Goal: Find specific page/section: Find specific page/section

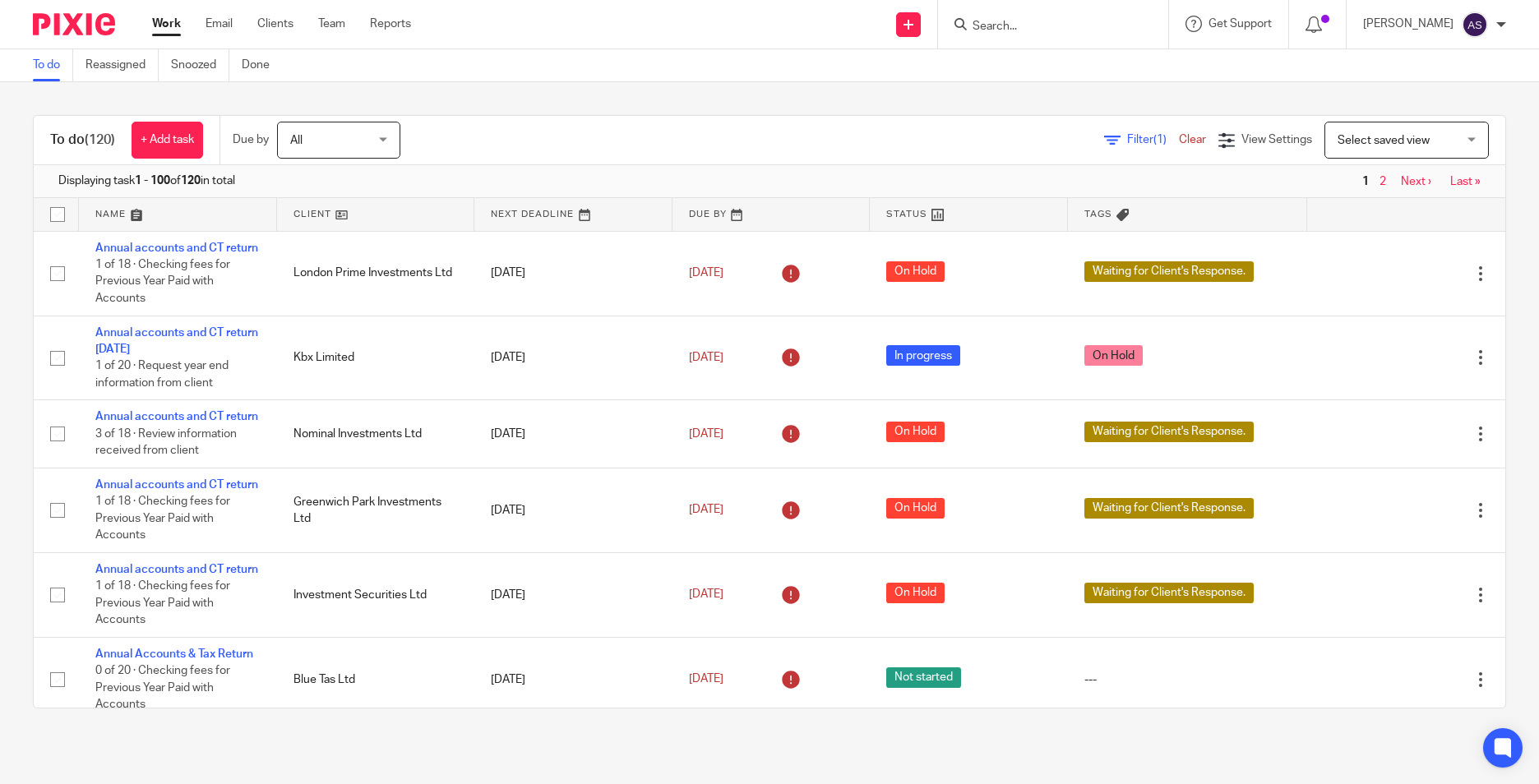
click at [1025, 20] on input "Search" at bounding box center [1044, 27] width 148 height 14
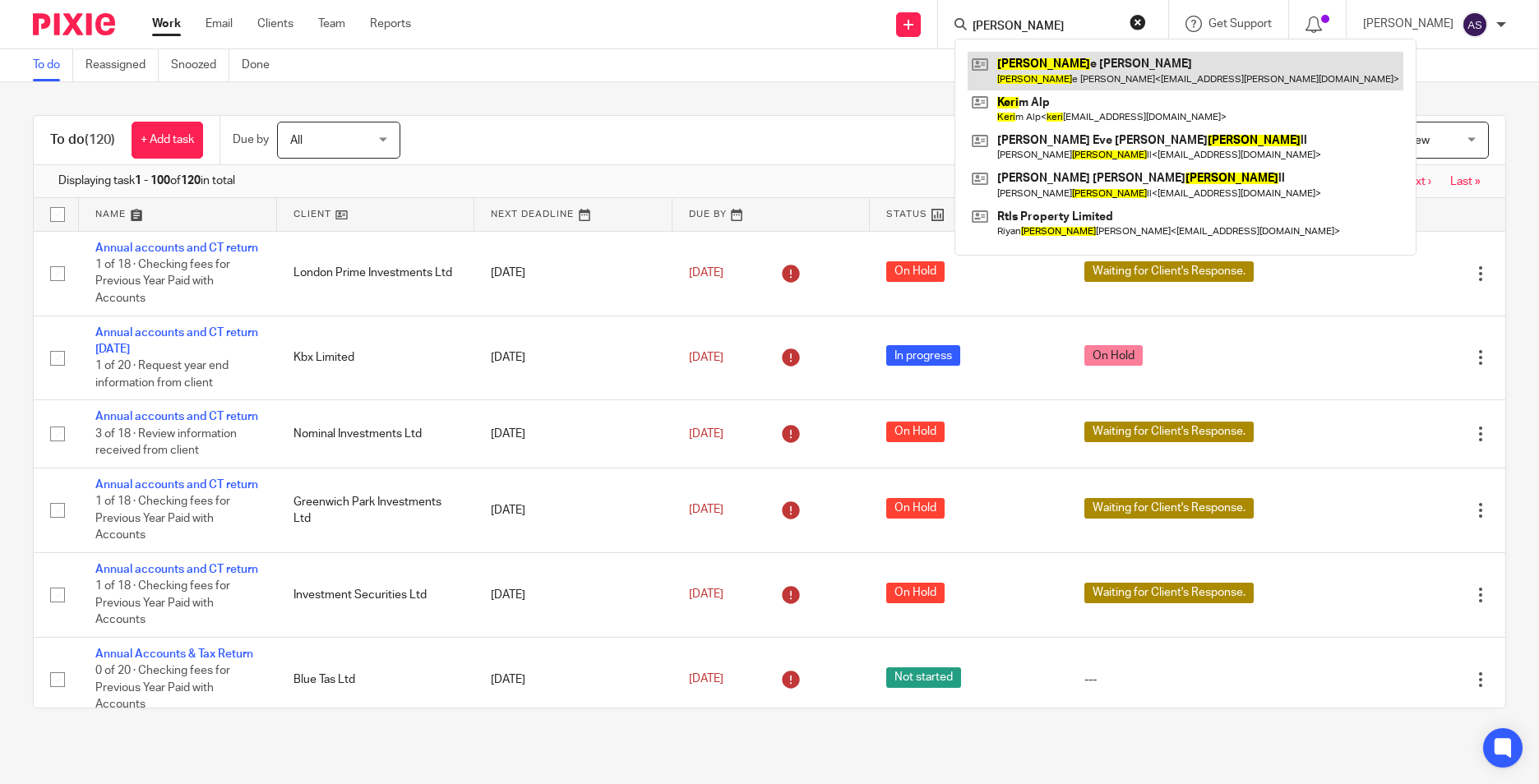
type input "kerri"
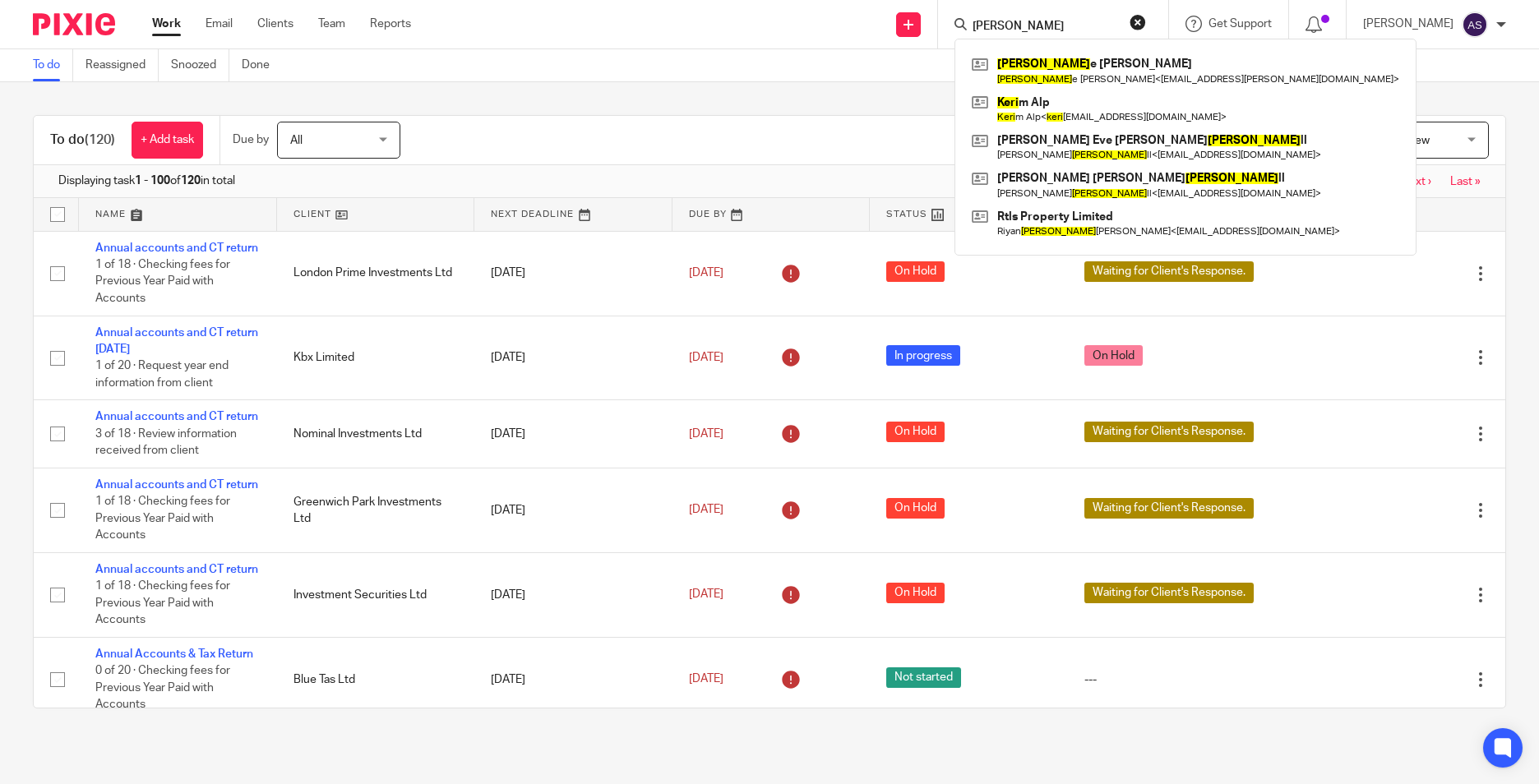
click at [1025, 31] on input "kerri" at bounding box center [1044, 27] width 148 height 14
click at [102, 21] on img at bounding box center [74, 24] width 82 height 22
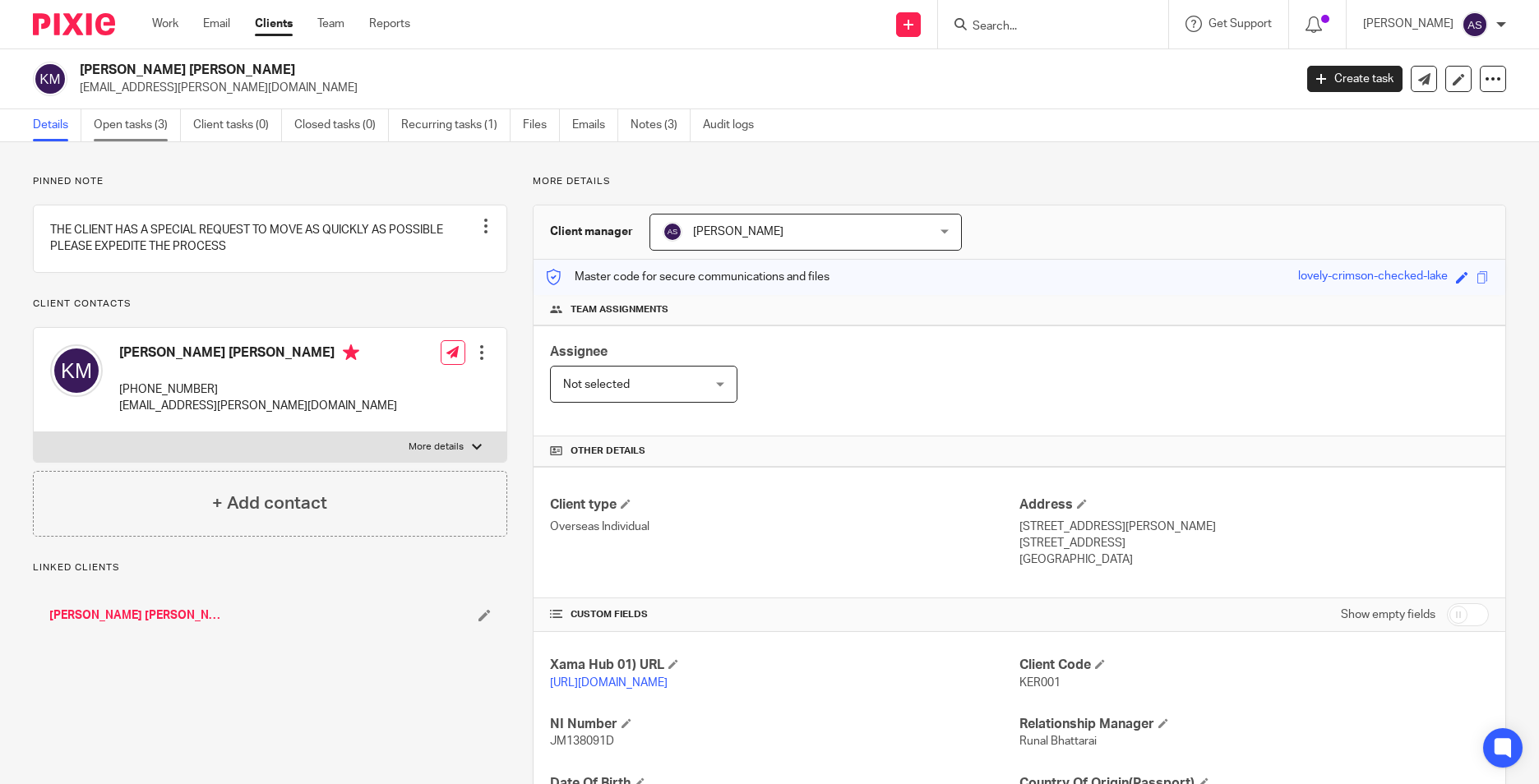
click at [133, 121] on link "Open tasks (3)" at bounding box center [137, 125] width 87 height 32
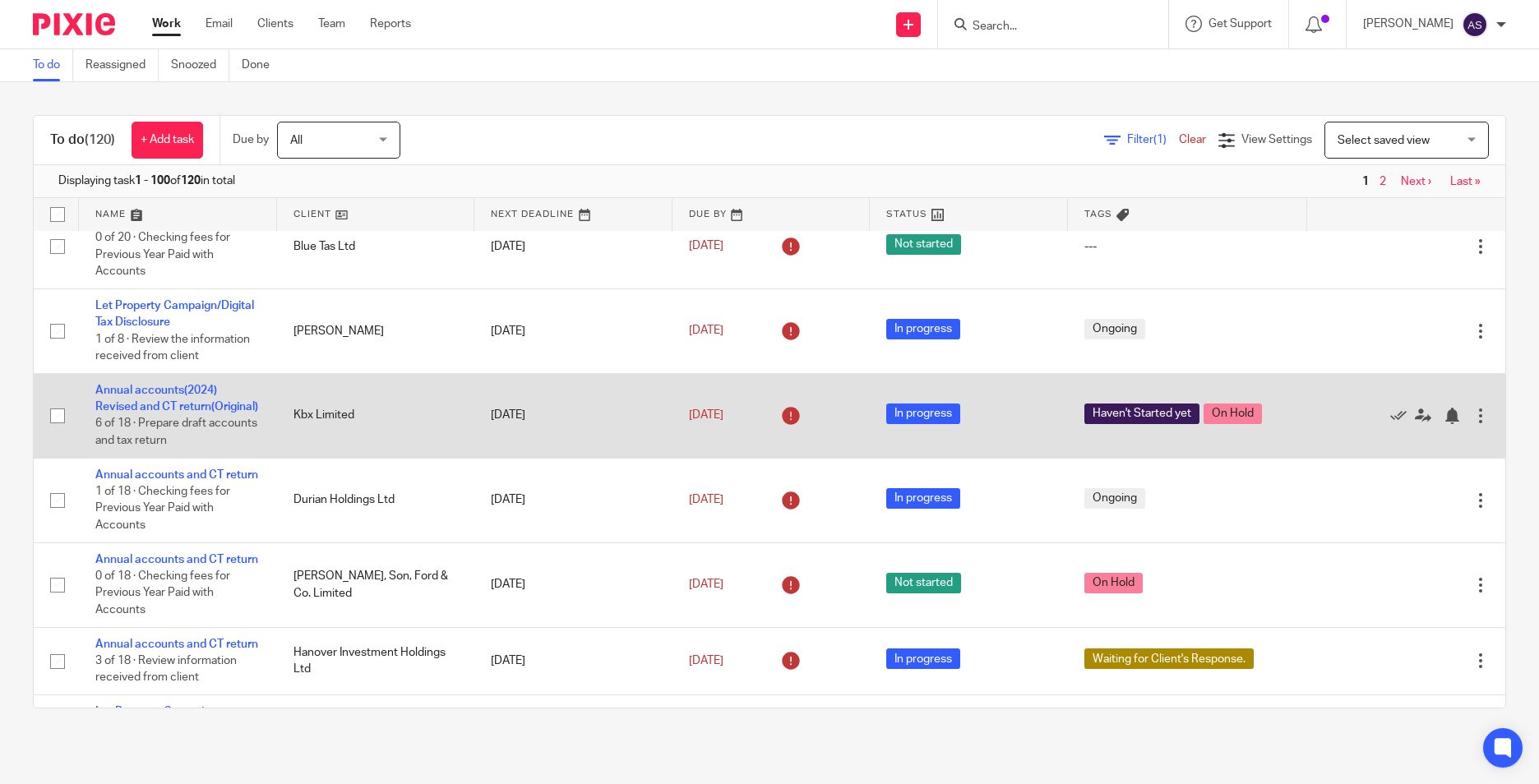
scroll to position [575, 0]
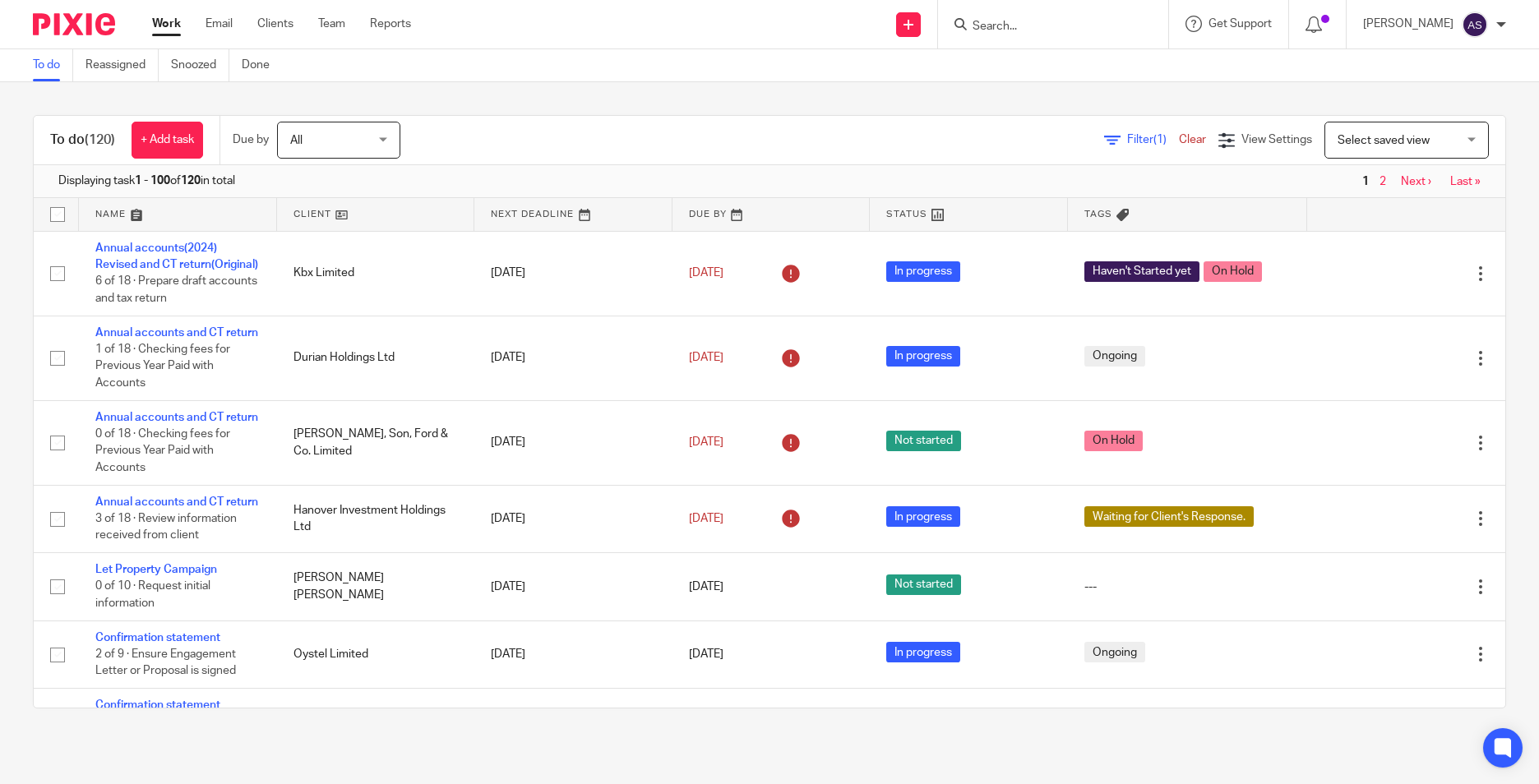
click at [1008, 25] on input "Search" at bounding box center [1044, 27] width 148 height 14
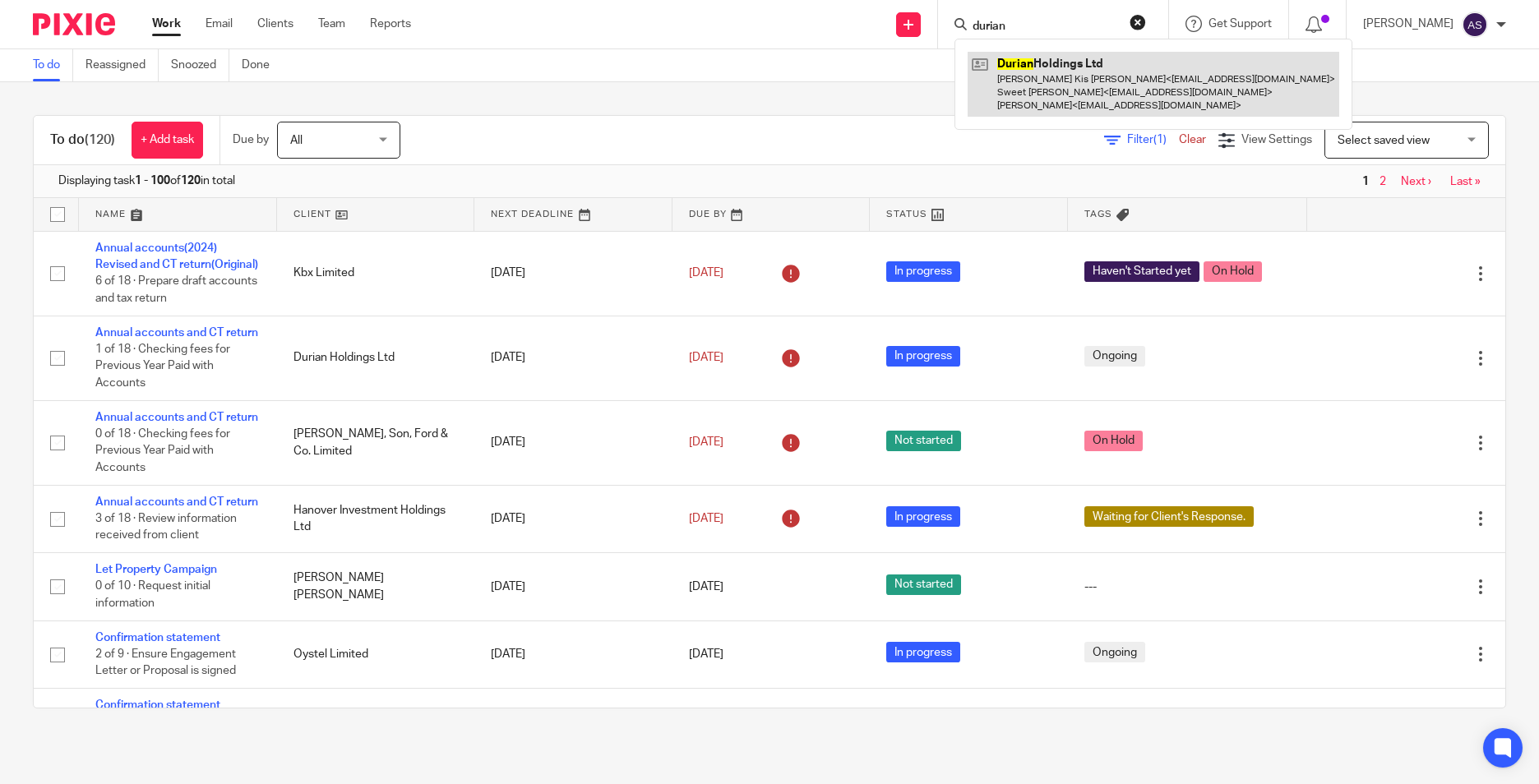
type input "durian"
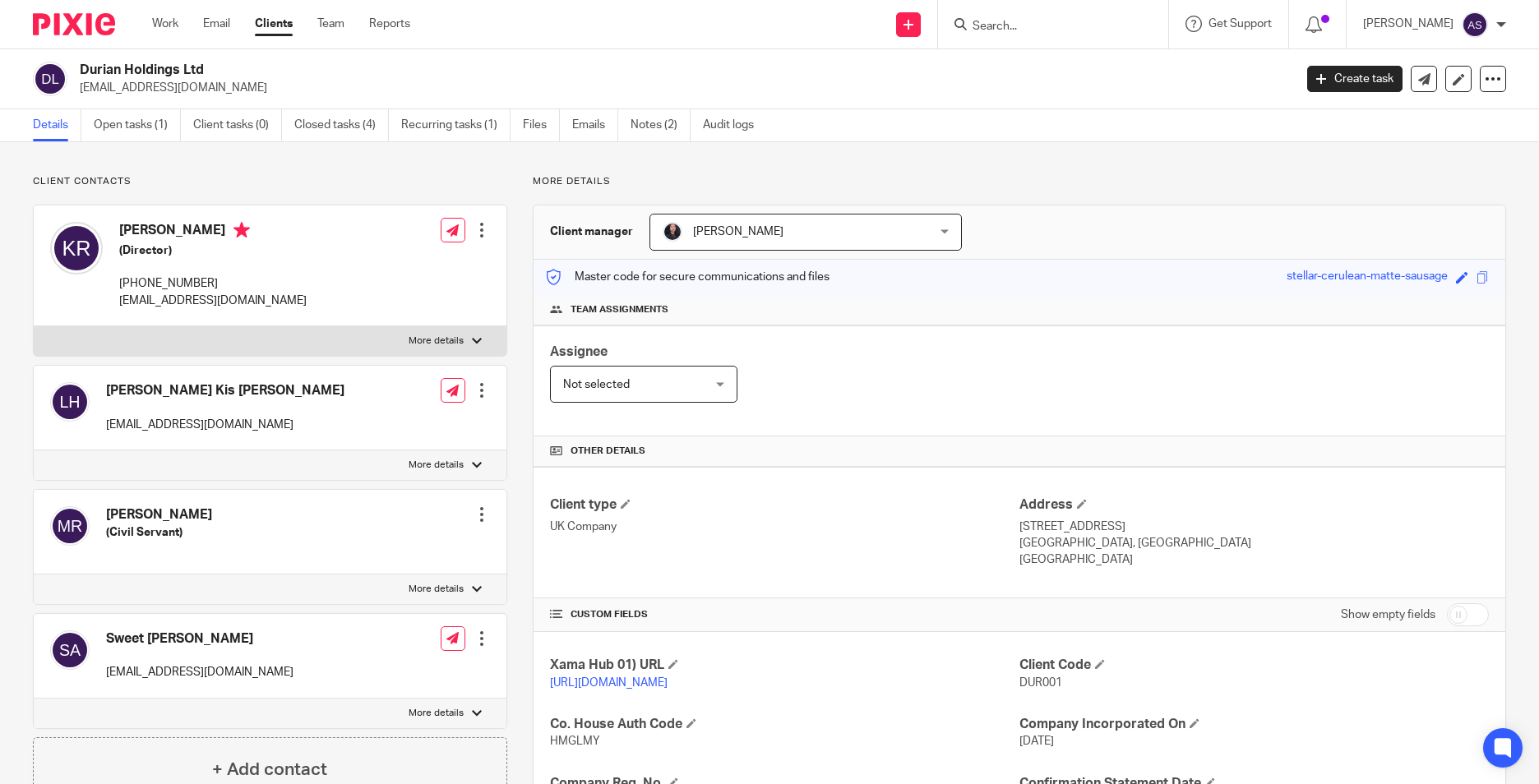
scroll to position [336, 0]
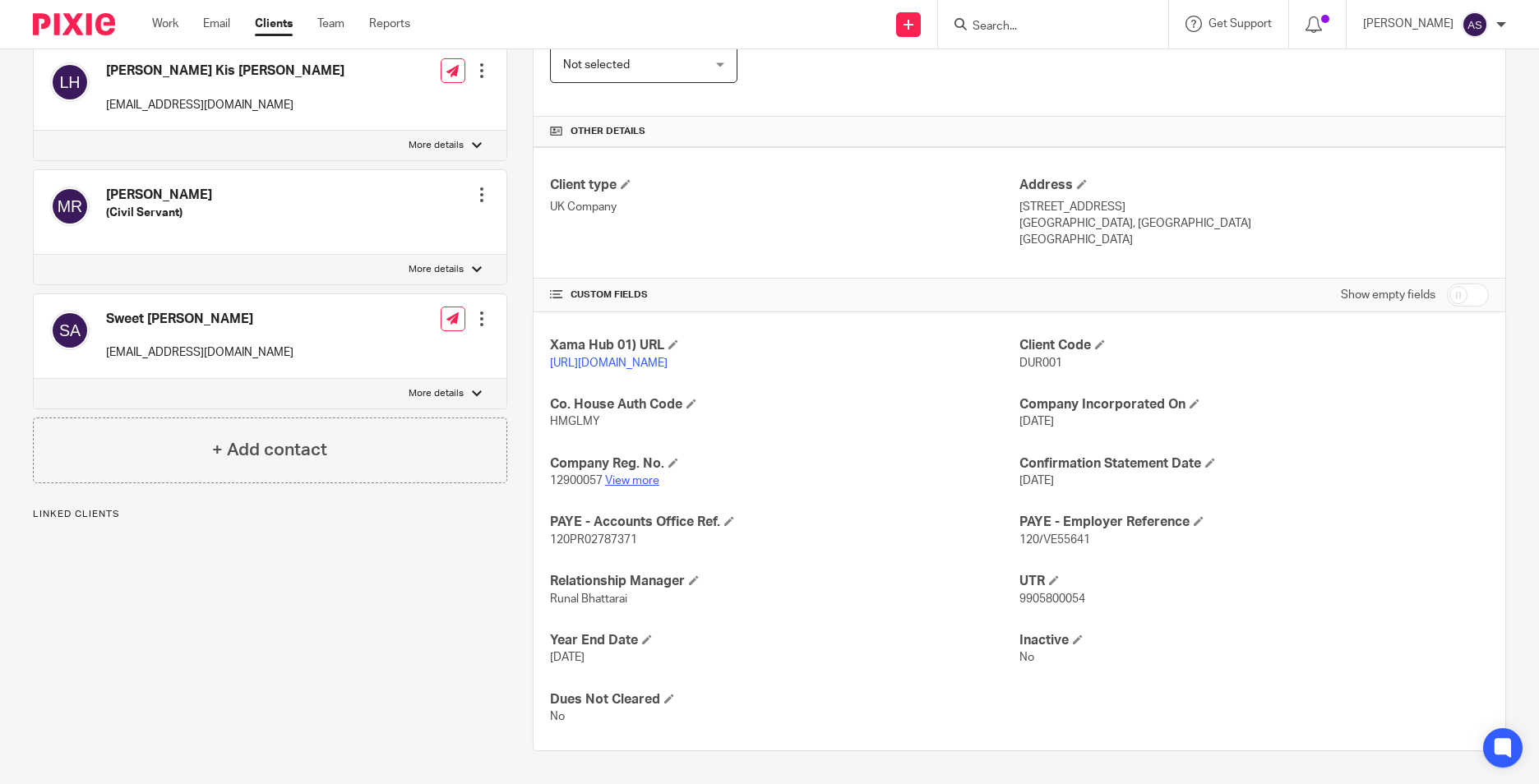
click at [628, 480] on link "View more" at bounding box center [631, 480] width 54 height 11
